Goal: Information Seeking & Learning: Find specific fact

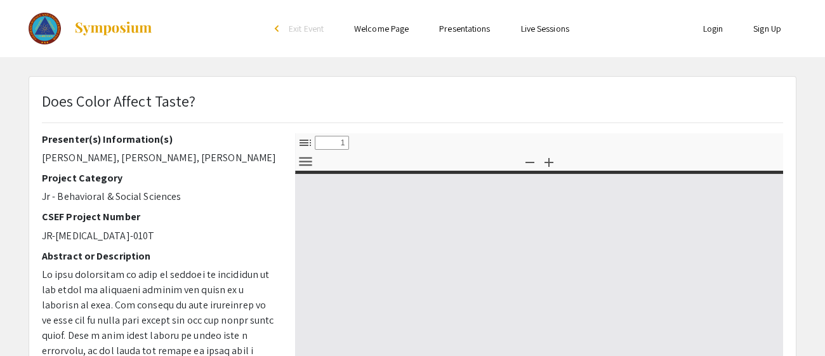
select select "custom"
type input "0"
select select "custom"
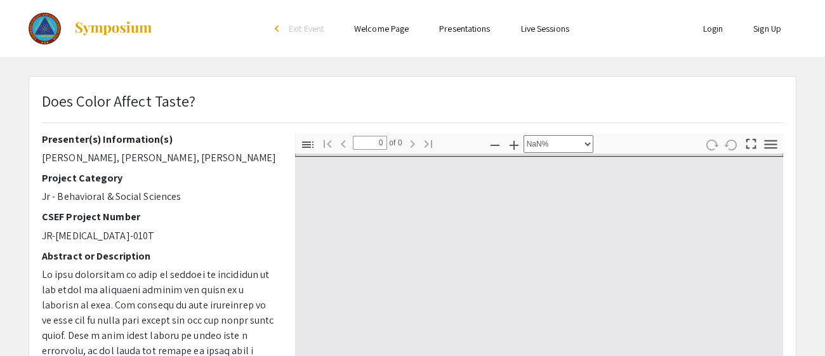
type input "1"
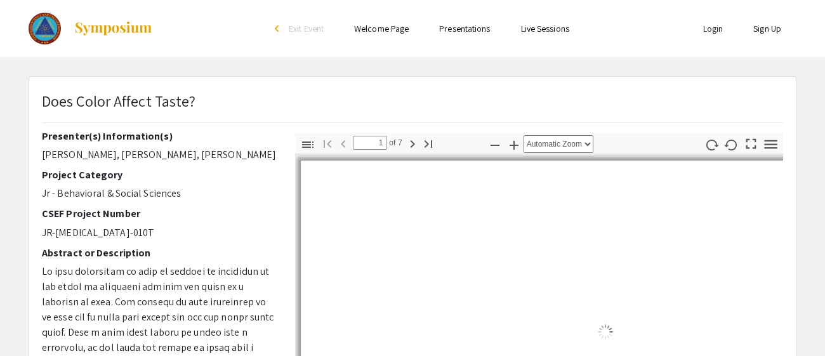
select select "auto"
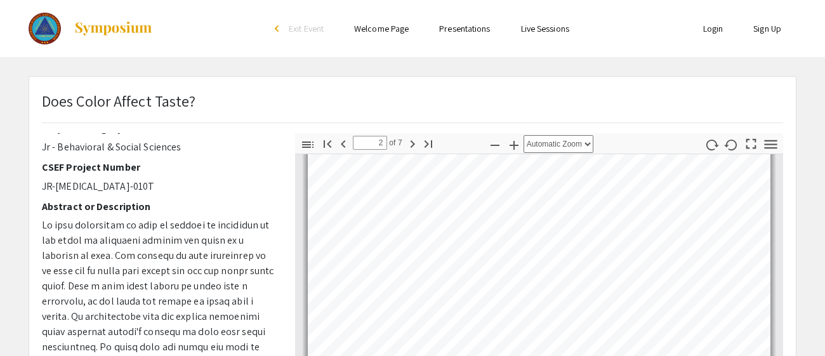
scroll to position [0, 0]
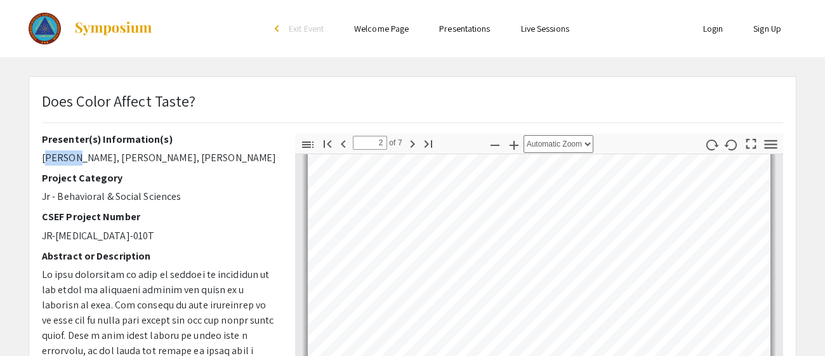
drag, startPoint x: 44, startPoint y: 157, endPoint x: 75, endPoint y: 152, distance: 31.6
click at [75, 152] on p "[PERSON_NAME], [PERSON_NAME], [PERSON_NAME]" at bounding box center [159, 157] width 234 height 15
copy p "Rhegan"
drag, startPoint x: 76, startPoint y: 158, endPoint x: 110, endPoint y: 159, distance: 34.3
click at [110, 159] on p "[PERSON_NAME], [PERSON_NAME], [PERSON_NAME]" at bounding box center [159, 157] width 234 height 15
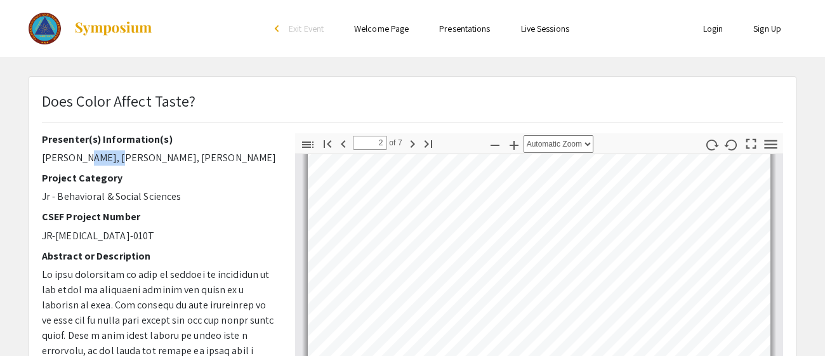
copy p "[PERSON_NAME]"
drag, startPoint x: 114, startPoint y: 157, endPoint x: 140, endPoint y: 156, distance: 25.4
click at [140, 156] on p "[PERSON_NAME], [PERSON_NAME], [PERSON_NAME]" at bounding box center [159, 157] width 234 height 15
copy p "Rylee"
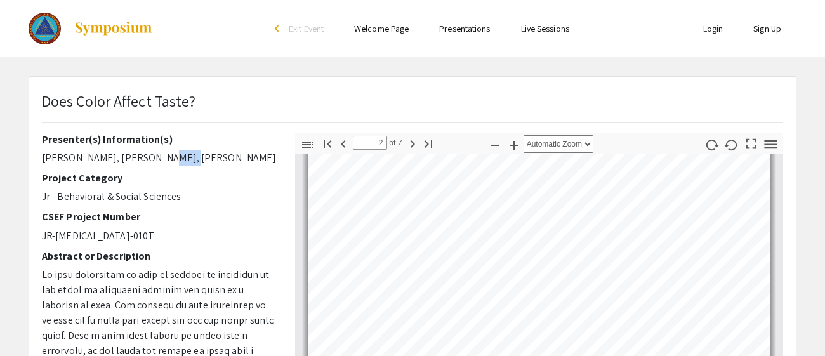
drag, startPoint x: 142, startPoint y: 151, endPoint x: 160, endPoint y: 153, distance: 18.5
click at [160, 153] on p "[PERSON_NAME], [PERSON_NAME], [PERSON_NAME]" at bounding box center [159, 157] width 234 height 15
copy p "[PERSON_NAME]"
drag, startPoint x: 166, startPoint y: 155, endPoint x: 193, endPoint y: 164, distance: 28.7
click at [193, 164] on p "[PERSON_NAME], [PERSON_NAME], [PERSON_NAME]" at bounding box center [159, 157] width 234 height 15
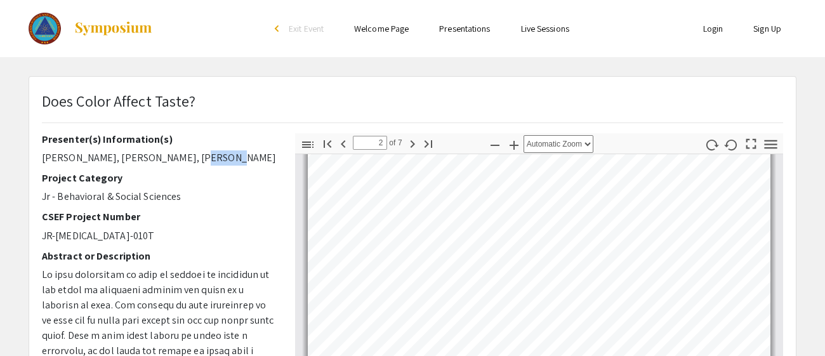
copy p "[PERSON_NAME]"
click at [229, 158] on p "[PERSON_NAME], [PERSON_NAME], [PERSON_NAME]" at bounding box center [159, 157] width 234 height 15
drag, startPoint x: 224, startPoint y: 158, endPoint x: 190, endPoint y: 157, distance: 33.7
click at [190, 157] on p "[PERSON_NAME], [PERSON_NAME], [PERSON_NAME]" at bounding box center [159, 157] width 234 height 15
copy p "[PERSON_NAME]"
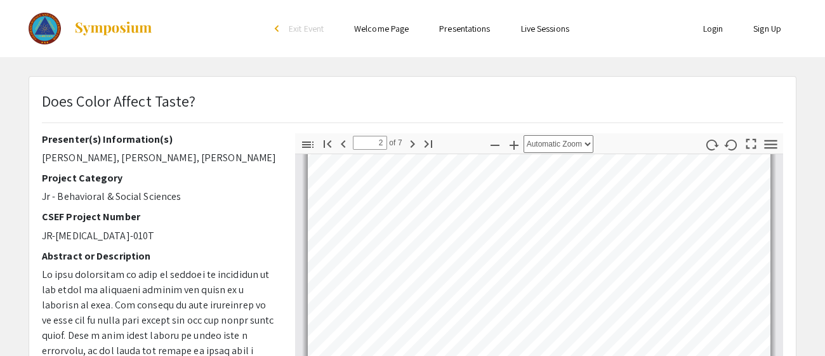
click at [225, 203] on p "Jr - Behavioral & Social Sciences" at bounding box center [159, 196] width 234 height 15
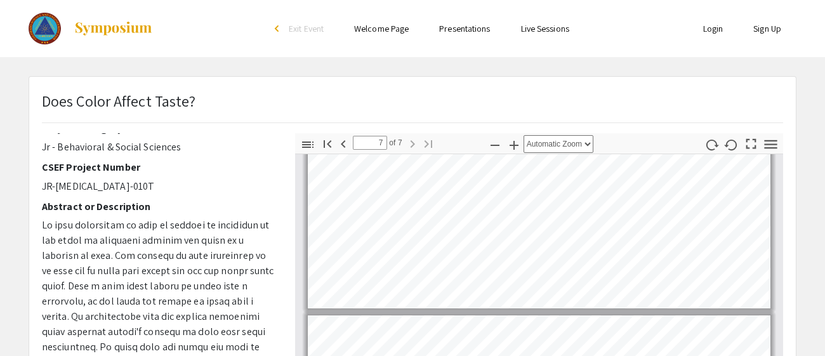
scroll to position [430, 0]
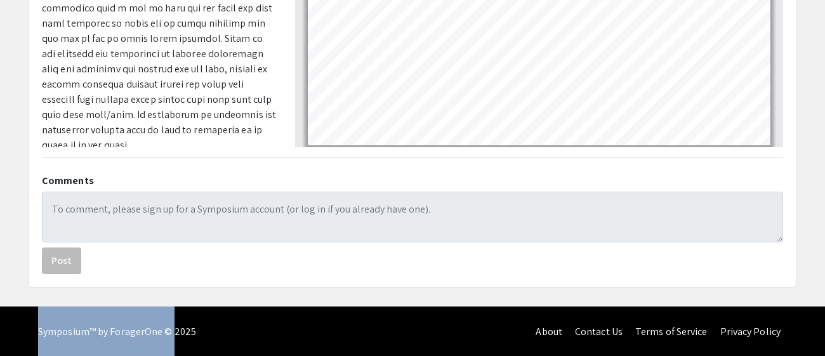
drag, startPoint x: 171, startPoint y: 334, endPoint x: 204, endPoint y: 338, distance: 33.2
click at [204, 338] on div "Symposium™ by ForagerOne © 2025 About Contact Us Terms of Service Privacy Policy" at bounding box center [412, 332] width 825 height 51
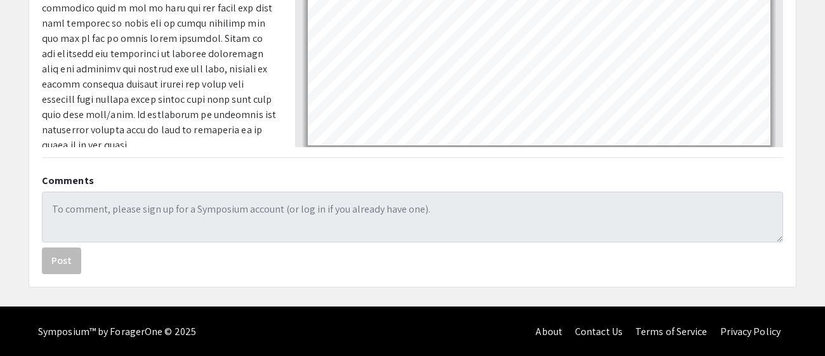
click at [204, 338] on div "Symposium™ by ForagerOne © 2025 About Contact Us Terms of Service Privacy Policy" at bounding box center [412, 332] width 825 height 51
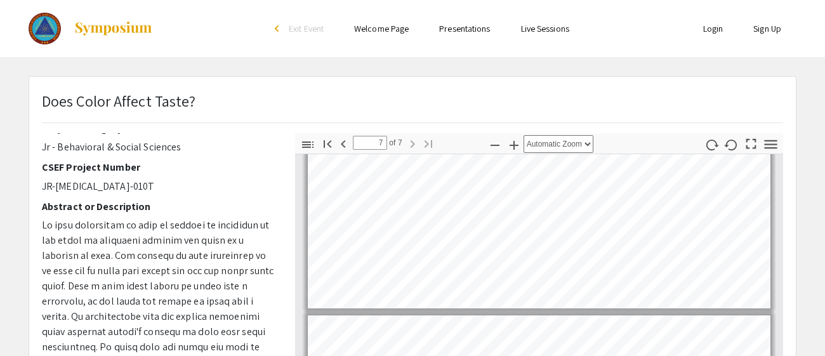
click at [133, 138] on div "Project Category Jr - Behavioral & Social Sciences" at bounding box center [159, 139] width 234 height 32
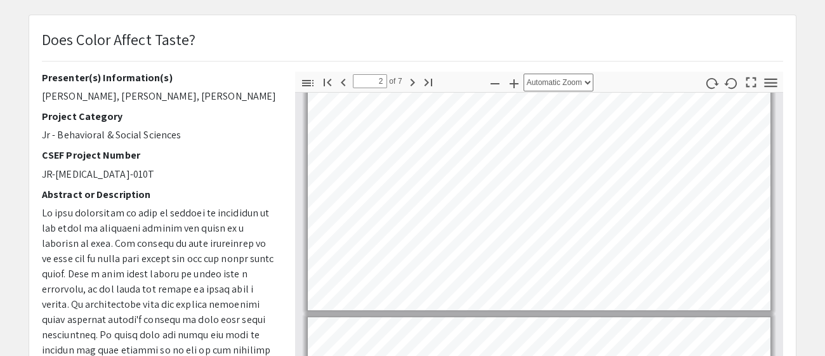
type input "1"
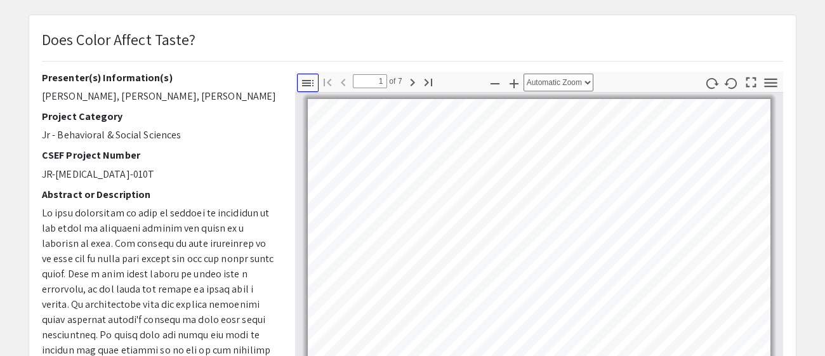
click at [307, 77] on icon "button" at bounding box center [307, 83] width 15 height 15
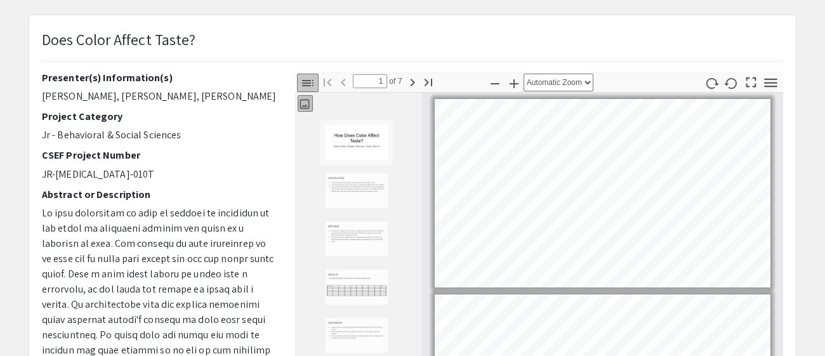
scroll to position [1, 0]
click at [308, 83] on icon "button" at bounding box center [307, 83] width 15 height 15
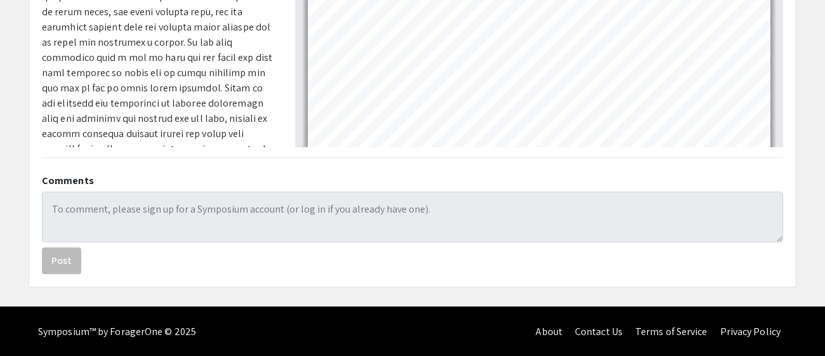
scroll to position [0, 0]
